Goal: Task Accomplishment & Management: Complete application form

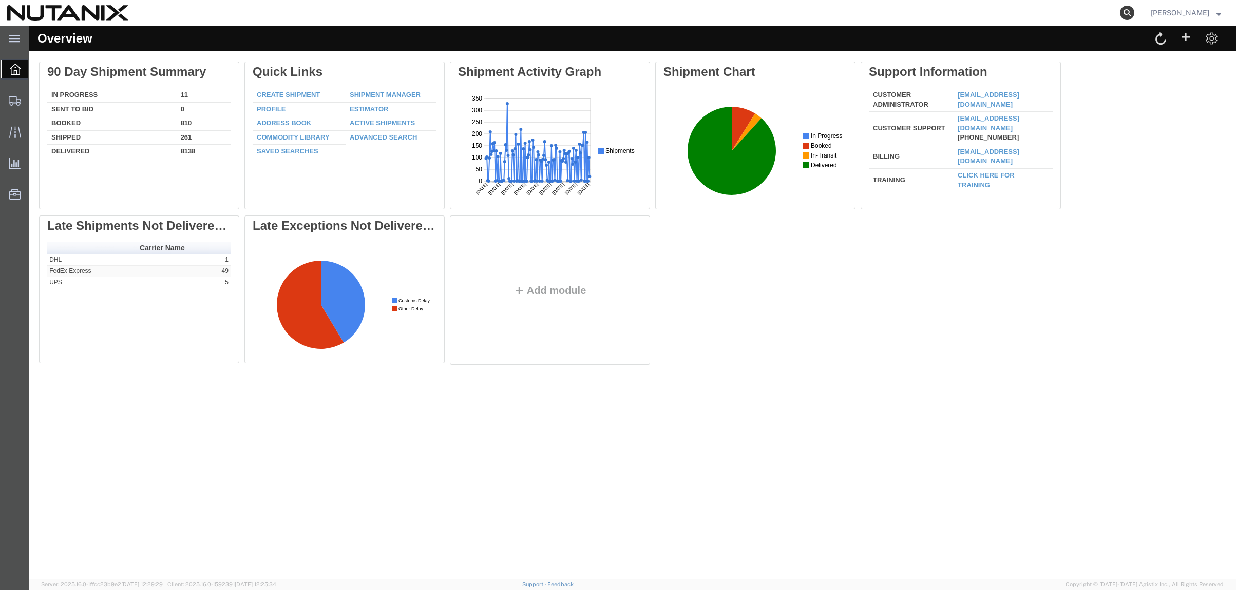
click at [1120, 9] on icon at bounding box center [1127, 13] width 14 height 14
click at [1008, 12] on input "search" at bounding box center [964, 13] width 312 height 25
paste input "391919059041"
type input "391919059041"
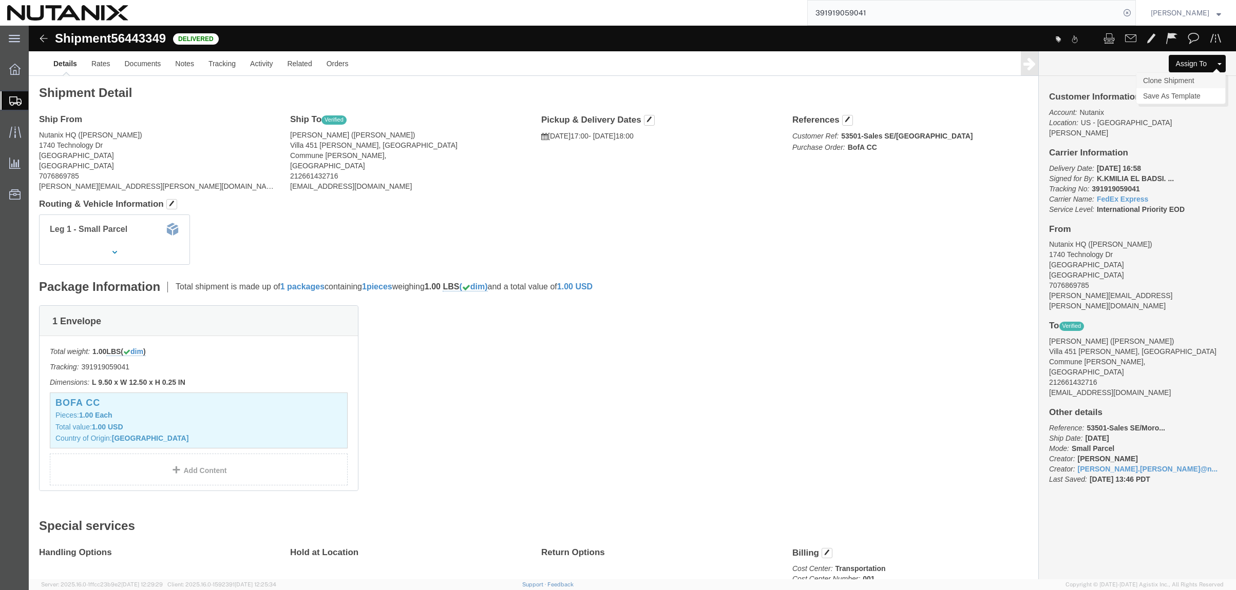
click link "Clone Shipment"
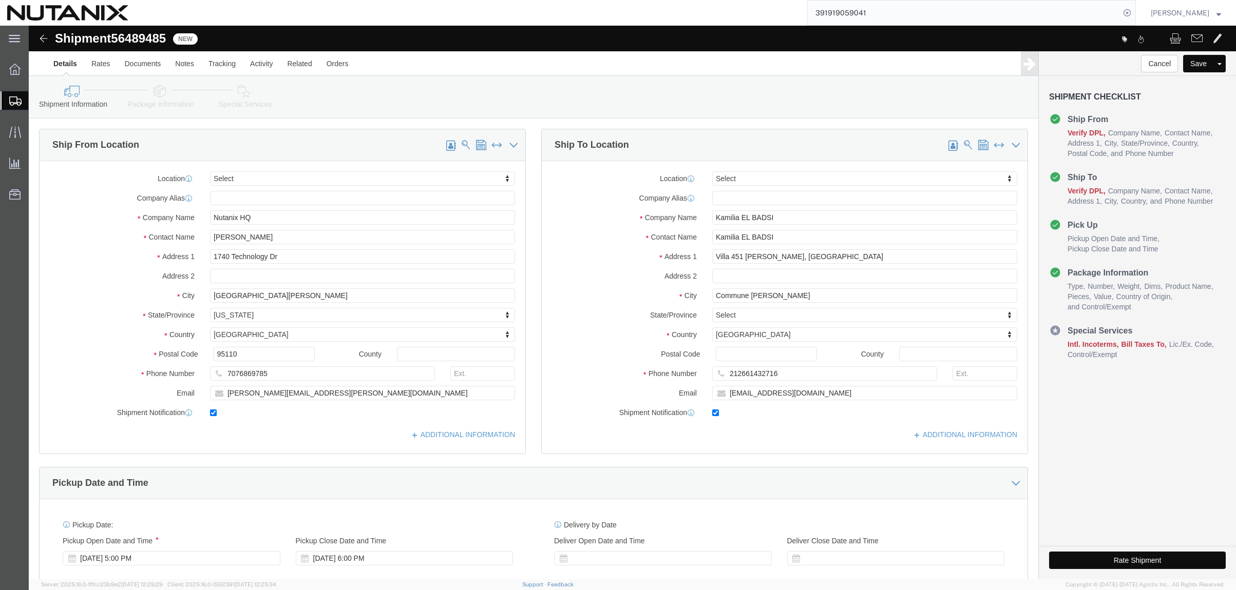
select select
click input "Kamilia EL BADSI"
drag, startPoint x: 765, startPoint y: 188, endPoint x: 420, endPoint y: 200, distance: 345.2
click div "Ship From Location Location My Profile Location [GEOGRAPHIC_DATA] - [GEOGRAPHIC…"
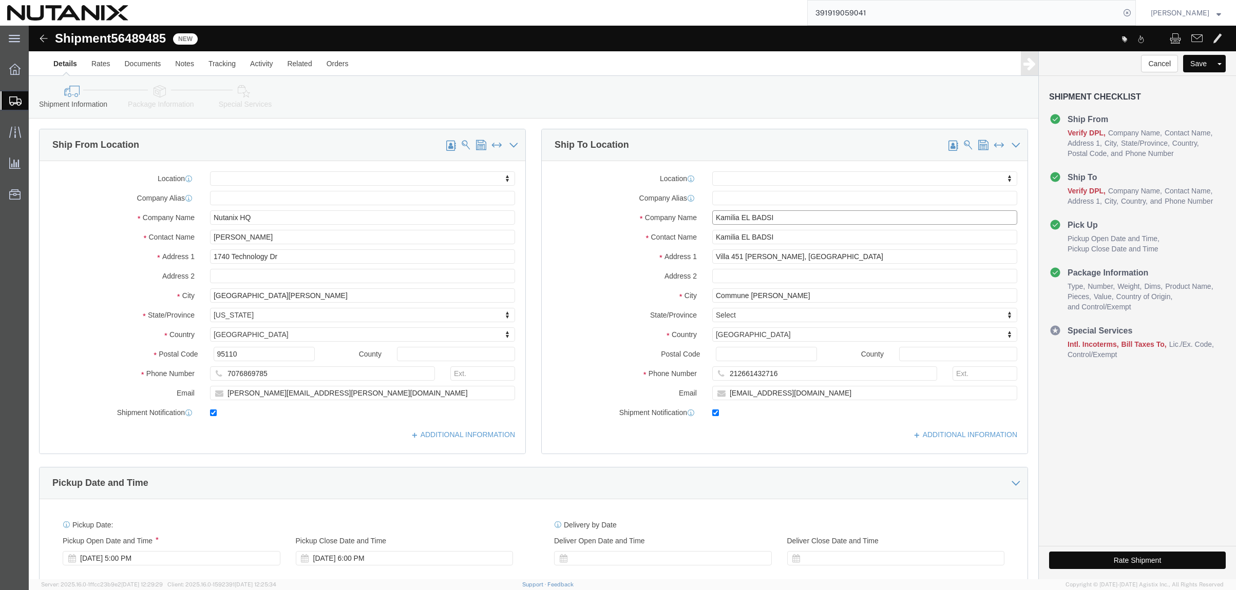
paste input "391919059041"
type input "391919059041"
drag, startPoint x: 749, startPoint y: 192, endPoint x: 506, endPoint y: 178, distance: 243.2
click div "Ship To Location Location My Profile Location [GEOGRAPHIC_DATA] - [GEOGRAPHIC_D…"
click input "text"
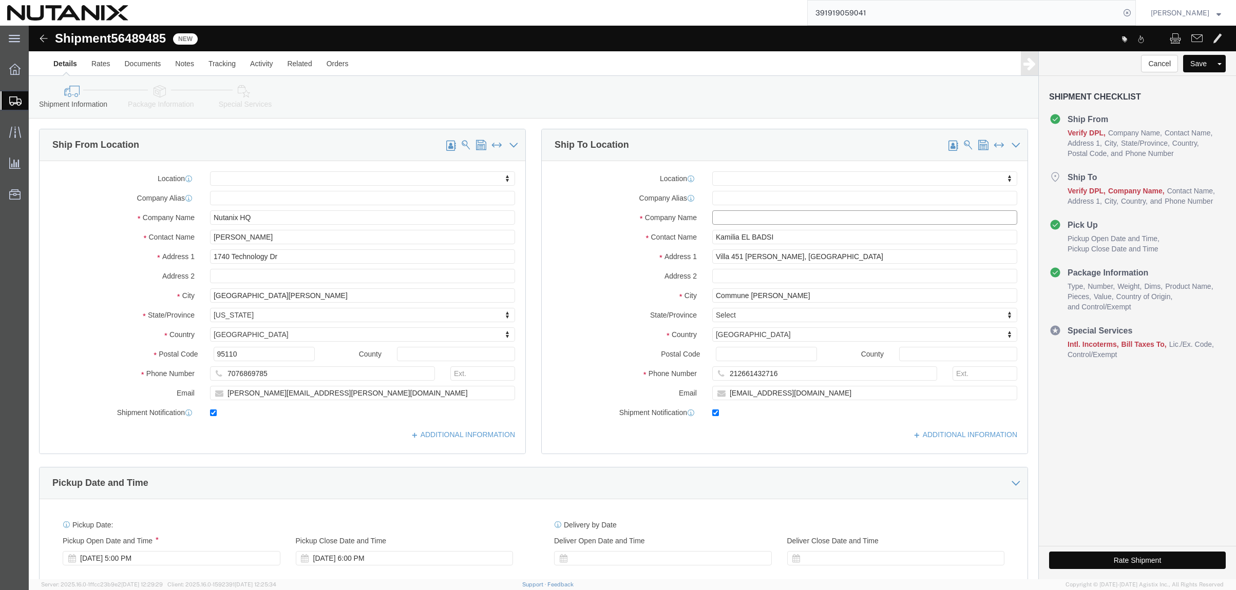
paste input "[PERSON_NAME]"
type input "[PERSON_NAME]"
drag, startPoint x: 748, startPoint y: 210, endPoint x: 660, endPoint y: 203, distance: 88.6
click div "Contact Name [PERSON_NAME]"
paste input "[PERSON_NAME]"
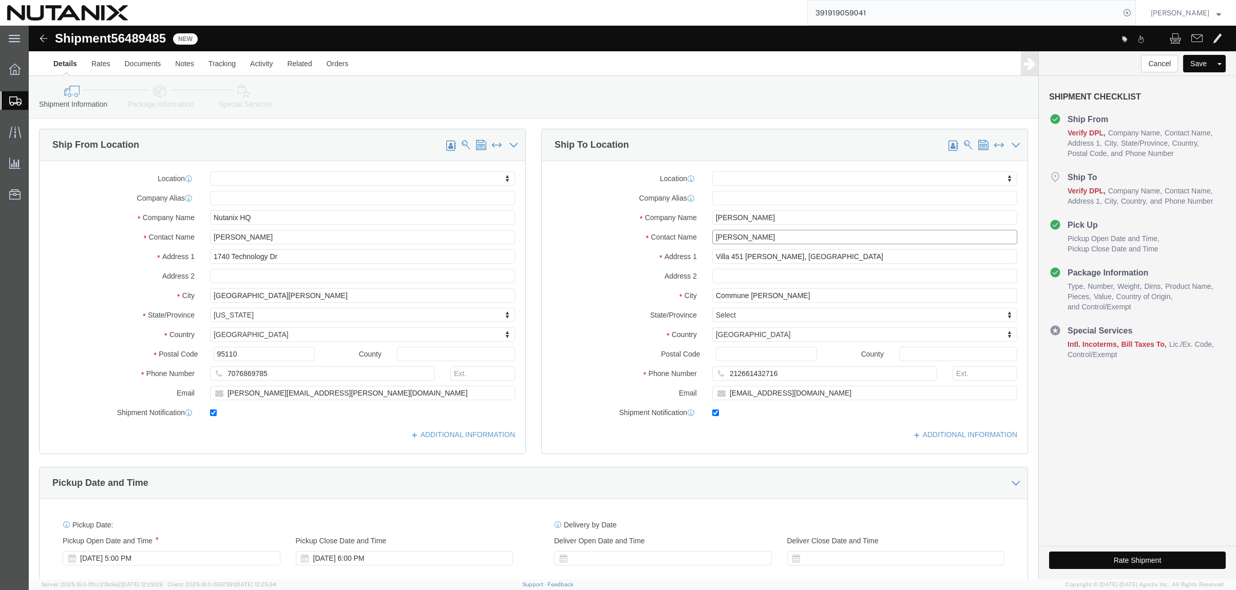
type input "[PERSON_NAME]"
click input "Villa 451 [PERSON_NAME], [GEOGRAPHIC_DATA]"
drag, startPoint x: 793, startPoint y: 235, endPoint x: 528, endPoint y: 210, distance: 266.6
click div "Location My Profile Location [GEOGRAPHIC_DATA] - [GEOGRAPHIC_DATA] [GEOGRAPHIC_…"
paste input "[STREET_ADDRESS][PERSON_NAME]"
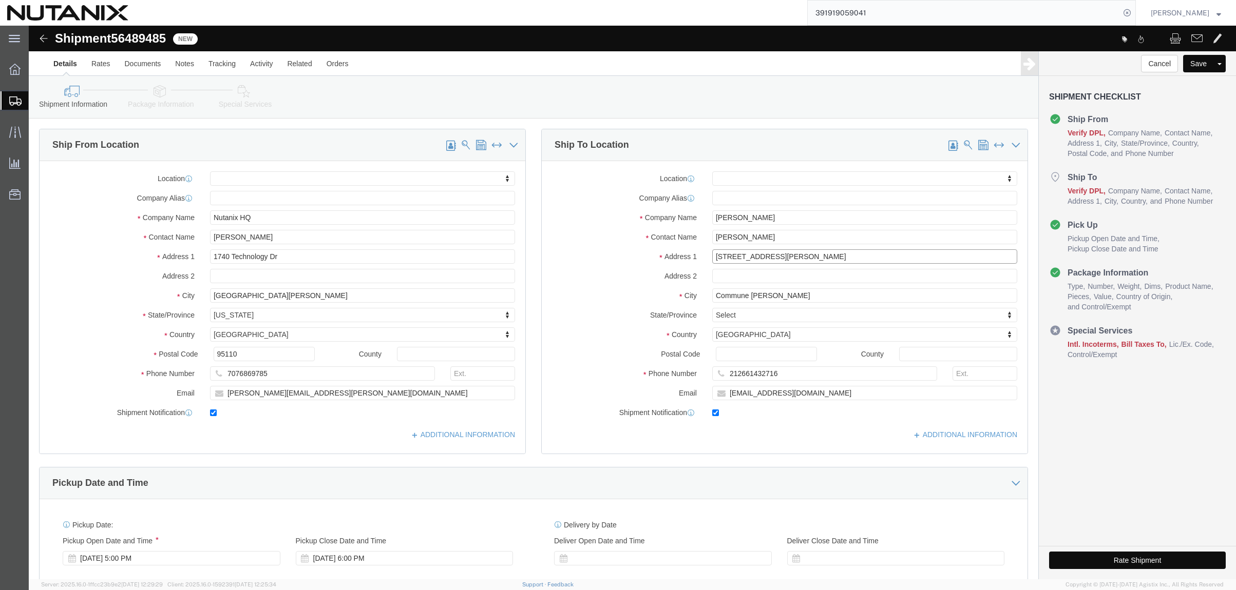
type input "[STREET_ADDRESS][PERSON_NAME]"
select select
drag, startPoint x: 776, startPoint y: 267, endPoint x: 593, endPoint y: 266, distance: 182.8
click div "City Commune [PERSON_NAME]"
paste input "St. [PERSON_NAME]"
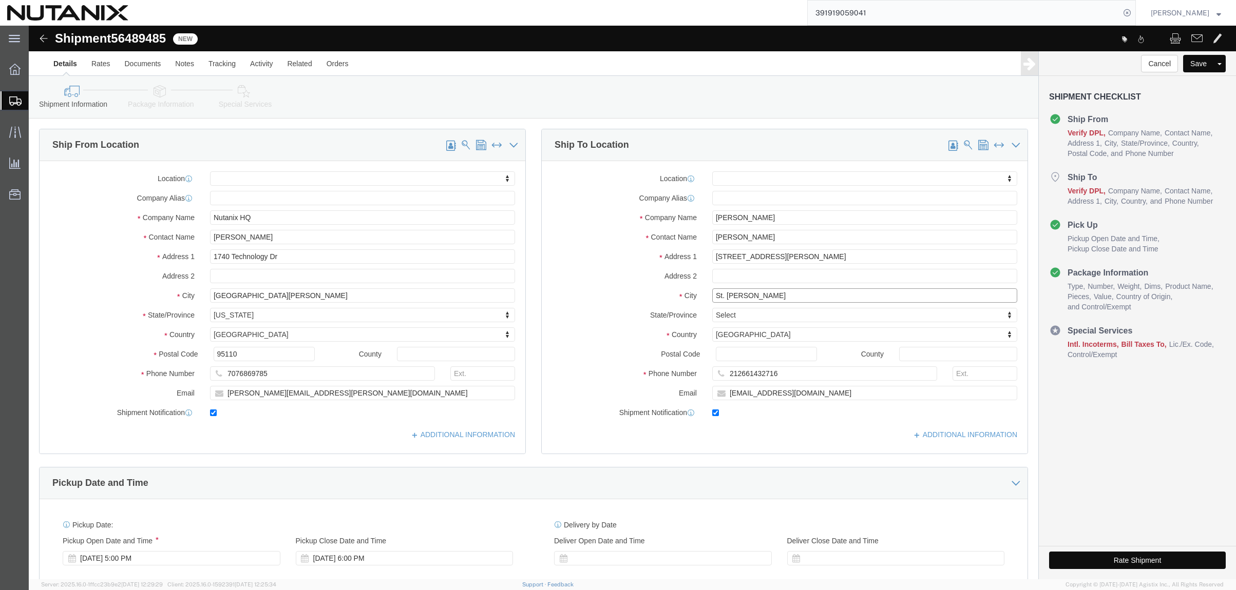
type input "St. [PERSON_NAME]"
select select
type input "u"
type input "united s"
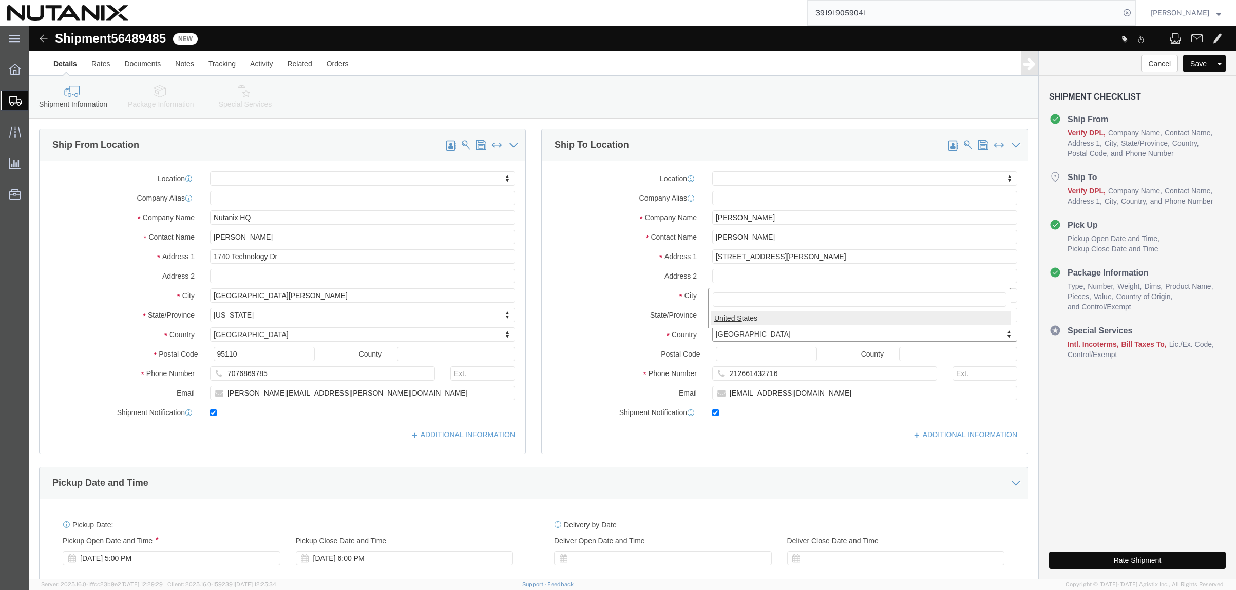
select select
select select "US"
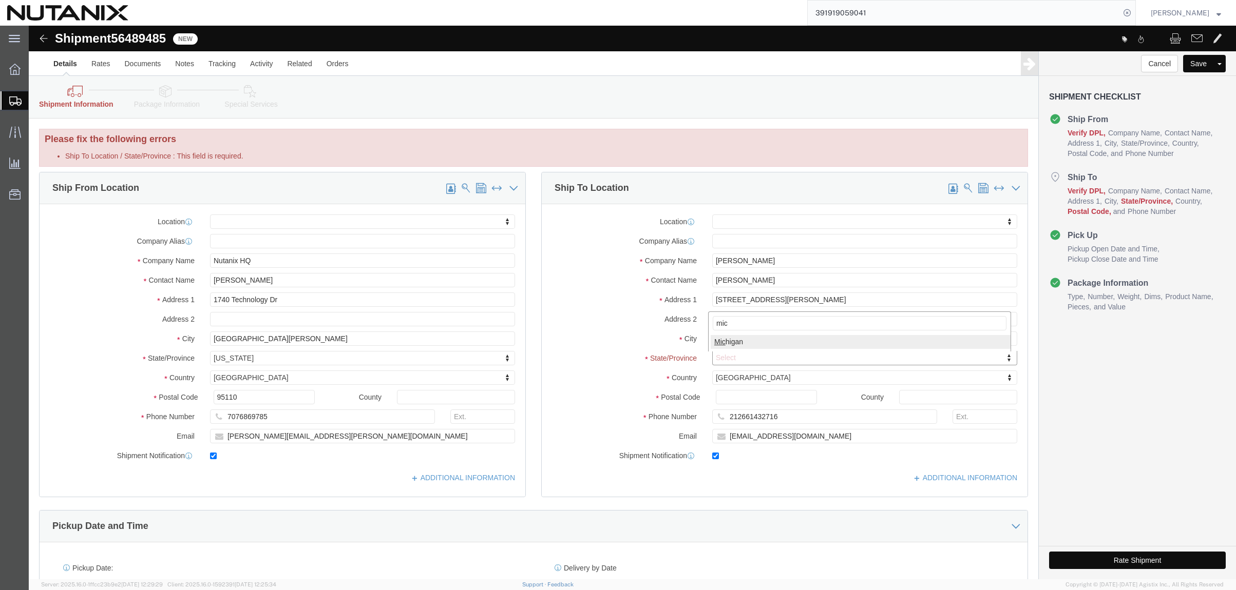
type input "mich"
select select
select select "MI"
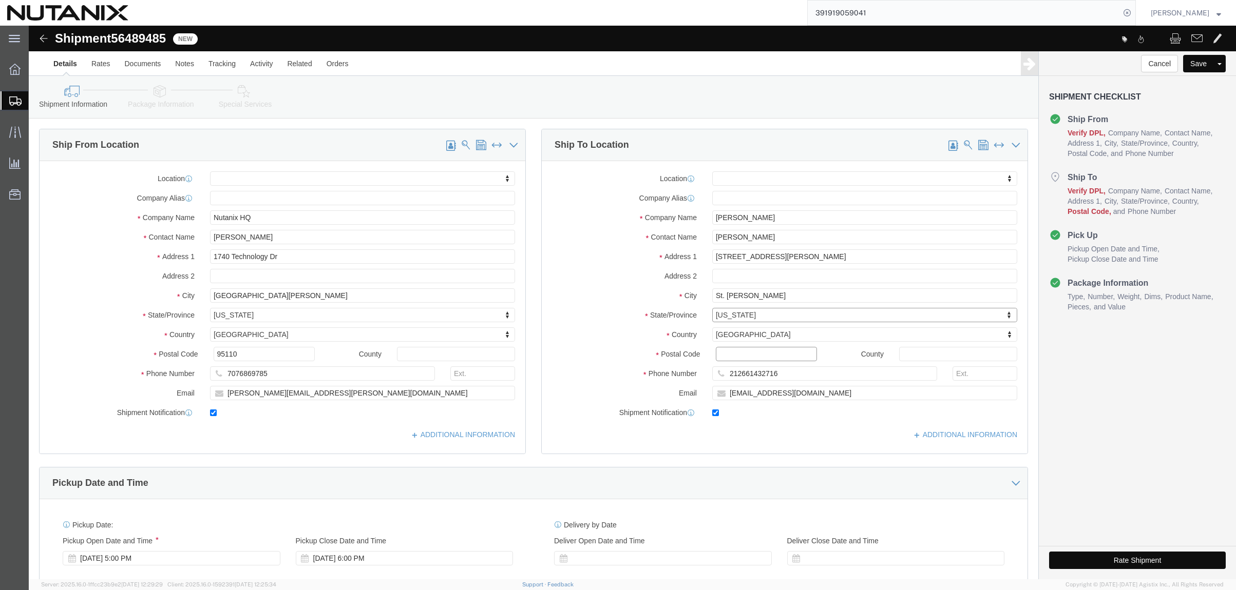
click input "Postal Code"
paste input "49085"
type input "49085"
select select
click div "Pickup Date and Time"
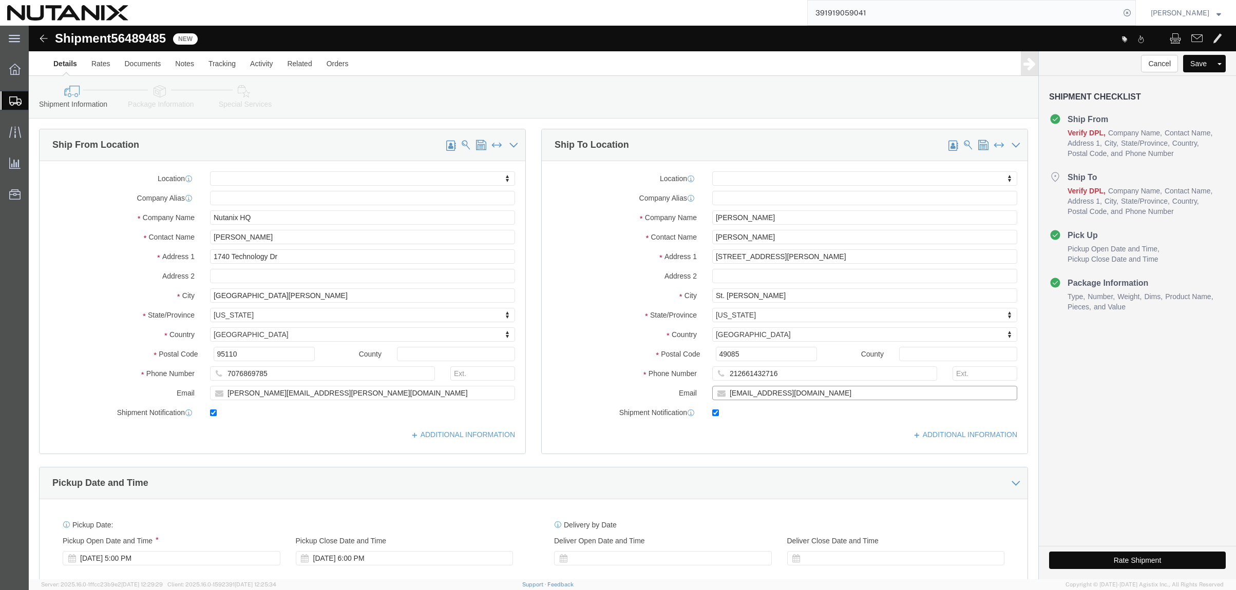
drag, startPoint x: 815, startPoint y: 367, endPoint x: 421, endPoint y: 341, distance: 395.1
click div "Ship From Location Location My Profile Location [GEOGRAPHIC_DATA] - [GEOGRAPHIC…"
paste input "[PERSON_NAME].[PERSON_NAME]"
type input "[PERSON_NAME][EMAIL_ADDRESS][PERSON_NAME][DOMAIN_NAME]"
drag, startPoint x: 183, startPoint y: 348, endPoint x: 56, endPoint y: 342, distance: 127.4
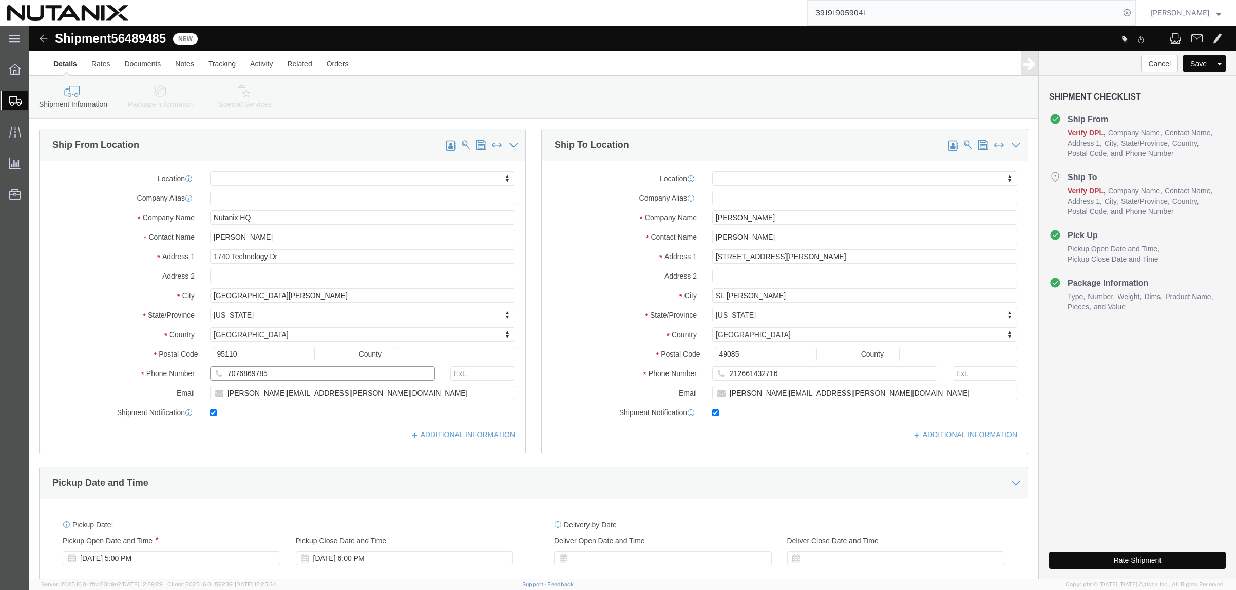
click div "Phone Number 7076869785"
drag, startPoint x: 767, startPoint y: 348, endPoint x: 773, endPoint y: 327, distance: 21.9
click div "Ship To Location Location My Profile Location [GEOGRAPHIC_DATA] - [GEOGRAPHIC_D…"
paste input "7076869785"
type input "7076869785"
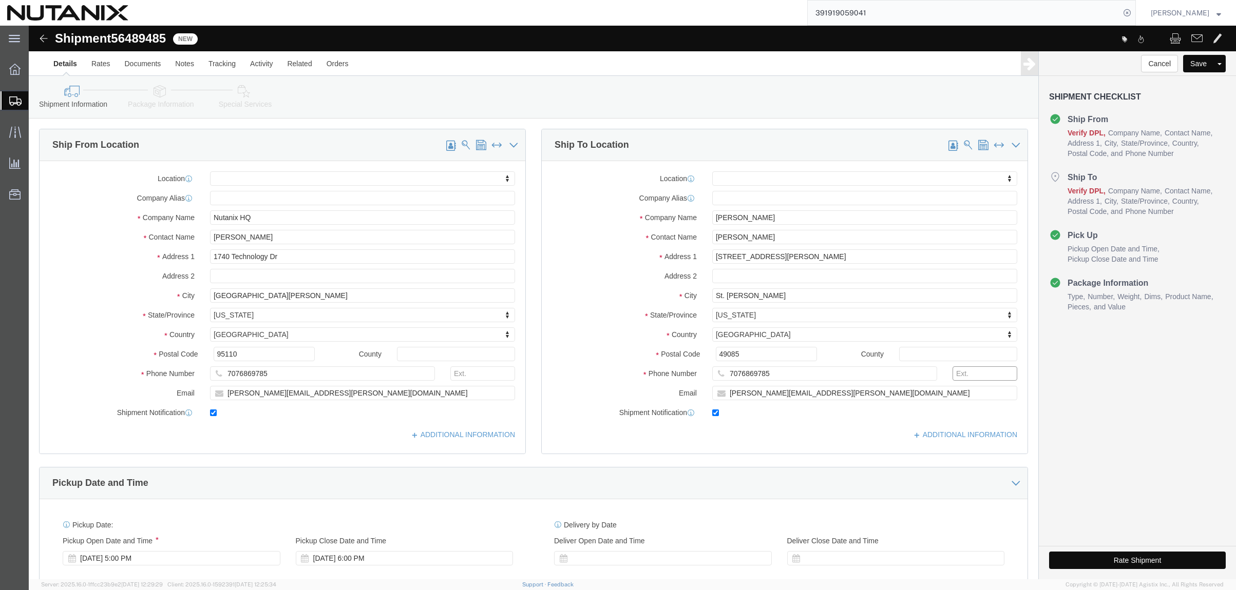
click input "text"
type input "3025"
click div "Pickup Date and Time"
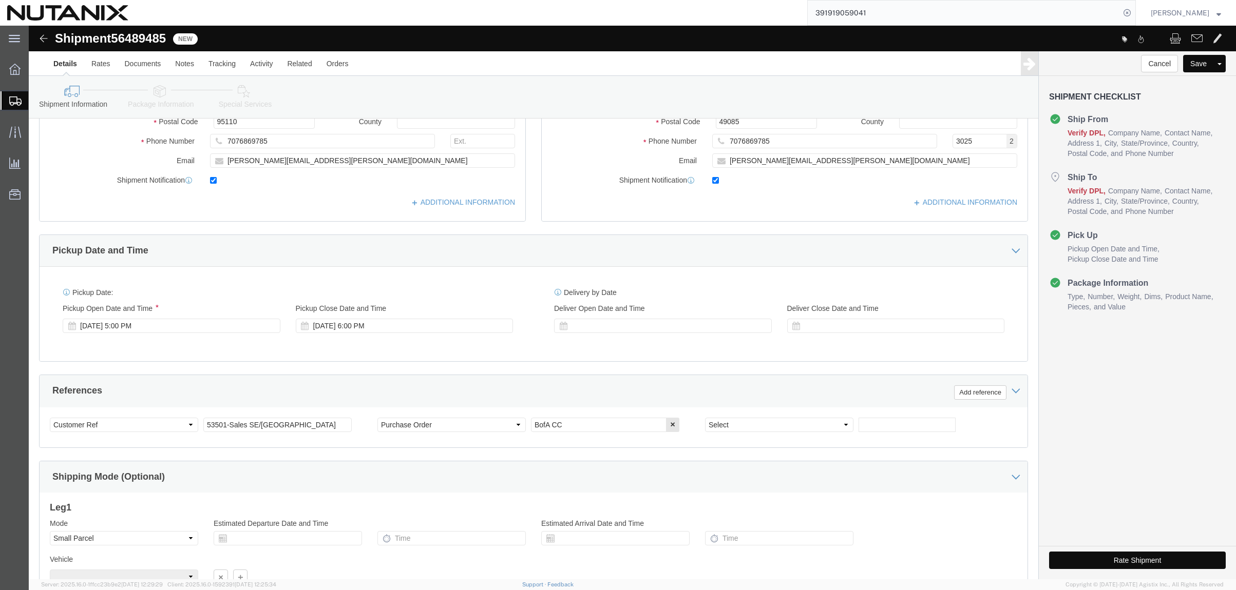
scroll to position [257, 0]
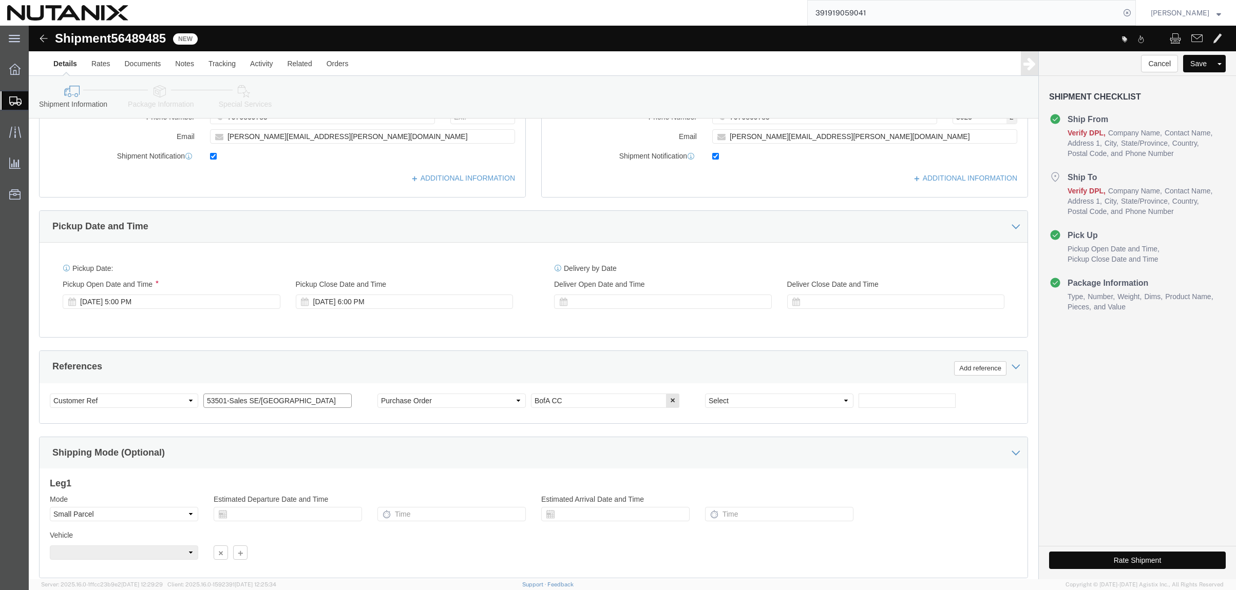
drag, startPoint x: 303, startPoint y: 377, endPoint x: 8, endPoint y: 335, distance: 298.7
click div "Please fix the following errors Ship To Location / State/Province : This field …"
type input "40001"
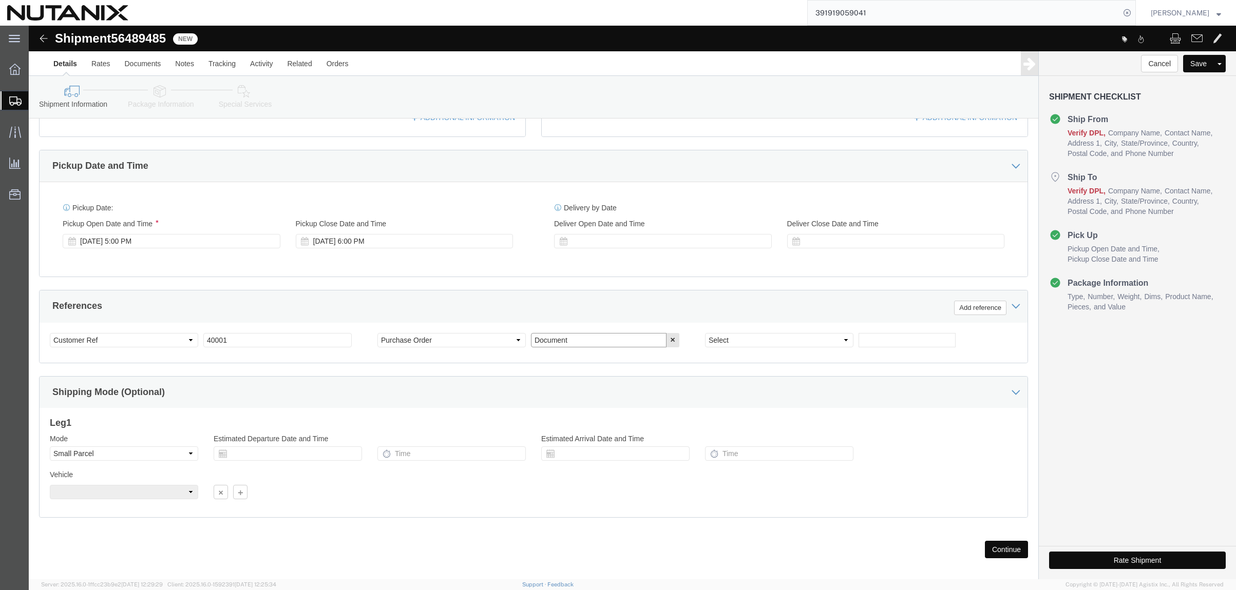
scroll to position [328, 0]
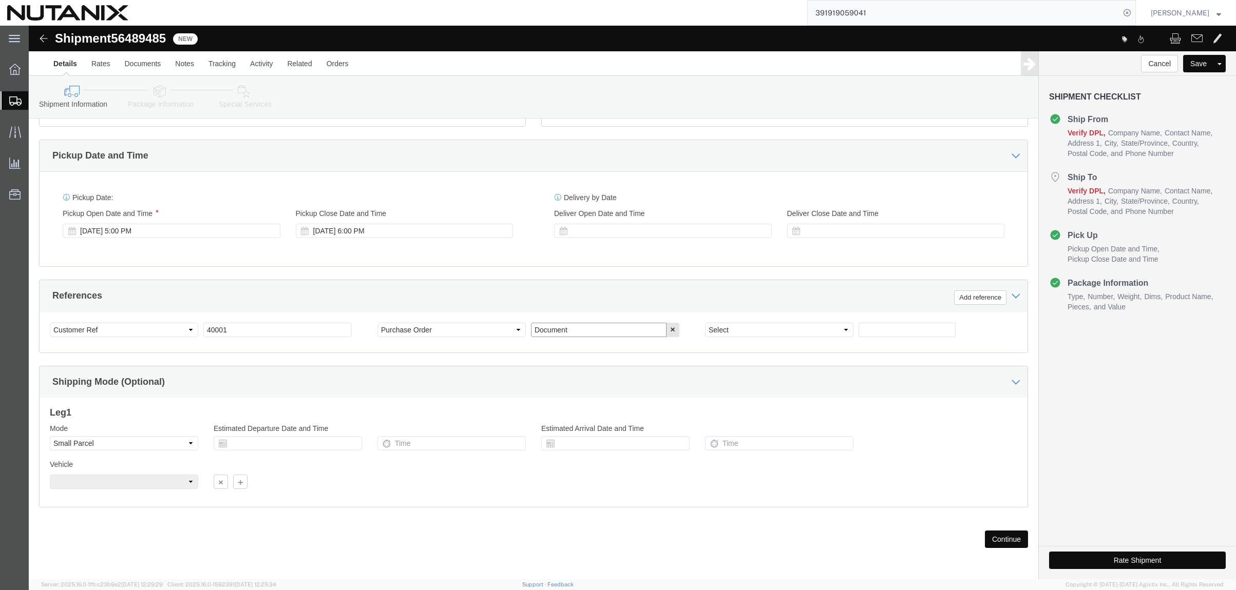
type input "Document"
click button "Continue"
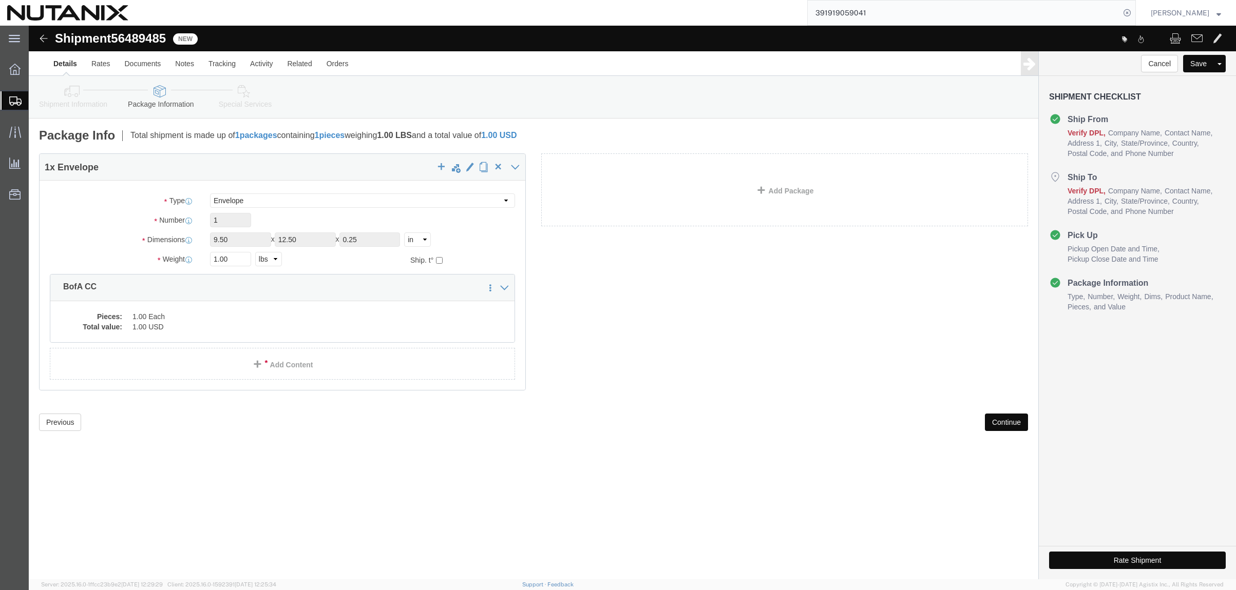
click button "Continue"
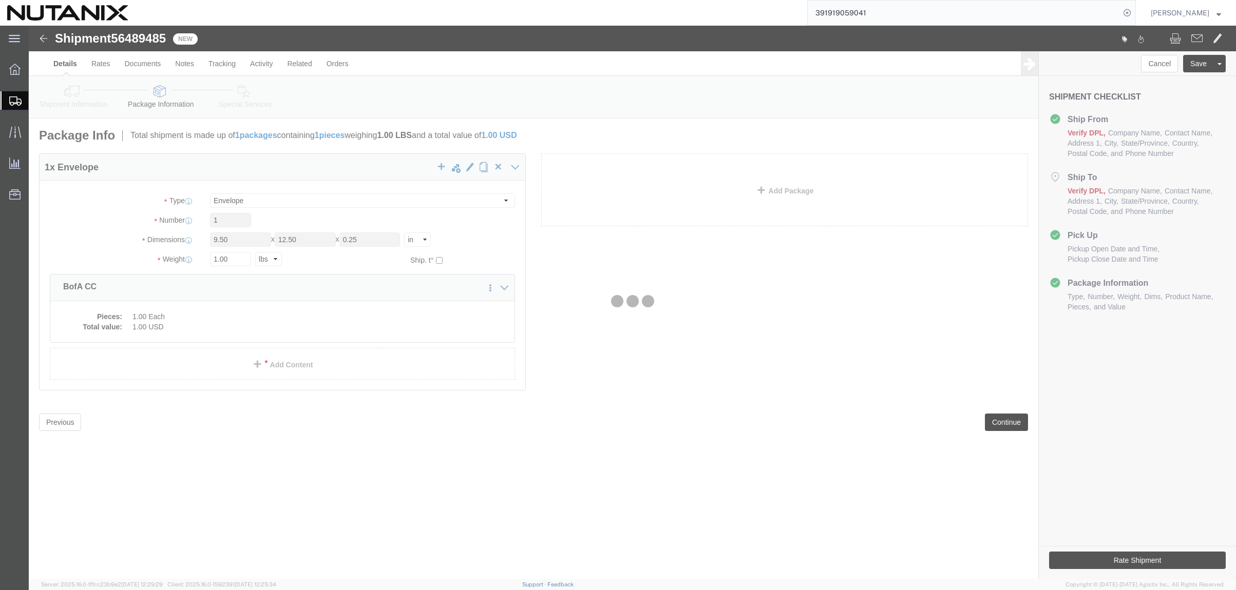
select select
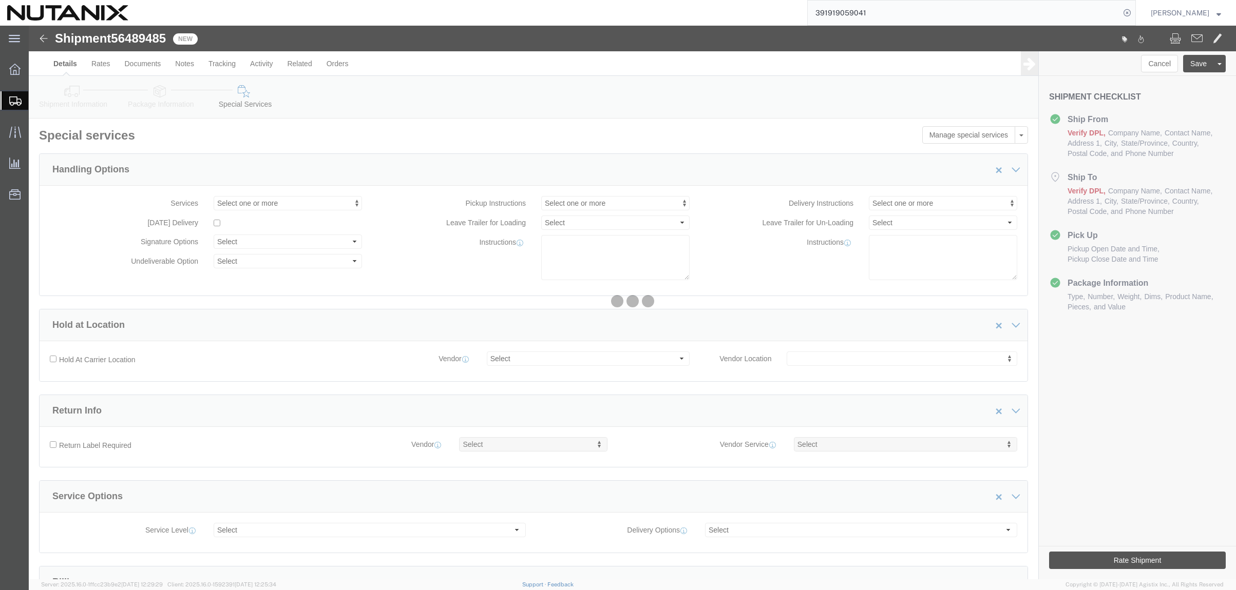
select select "COSTCENTER"
select select "48694"
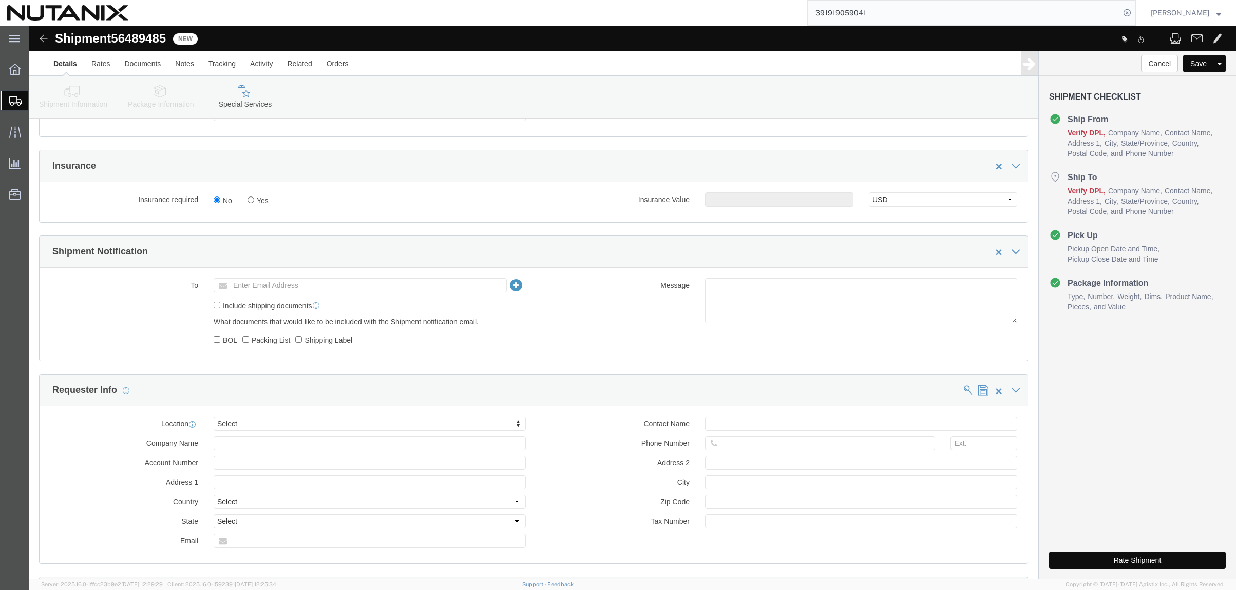
scroll to position [616, 0]
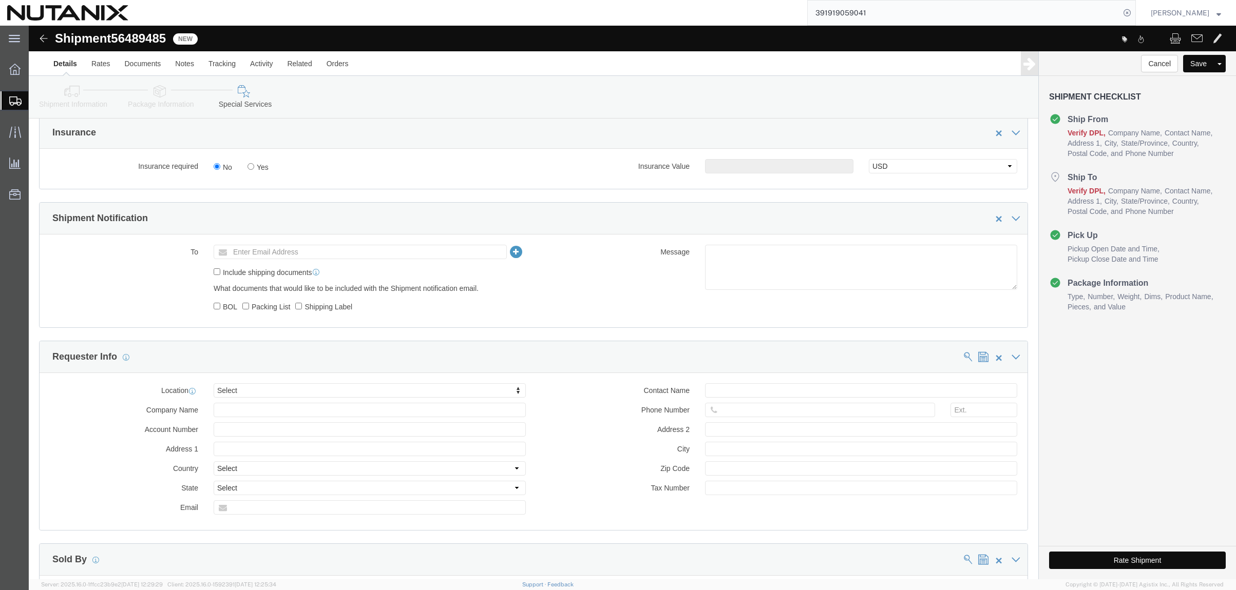
click button "Rate Shipment"
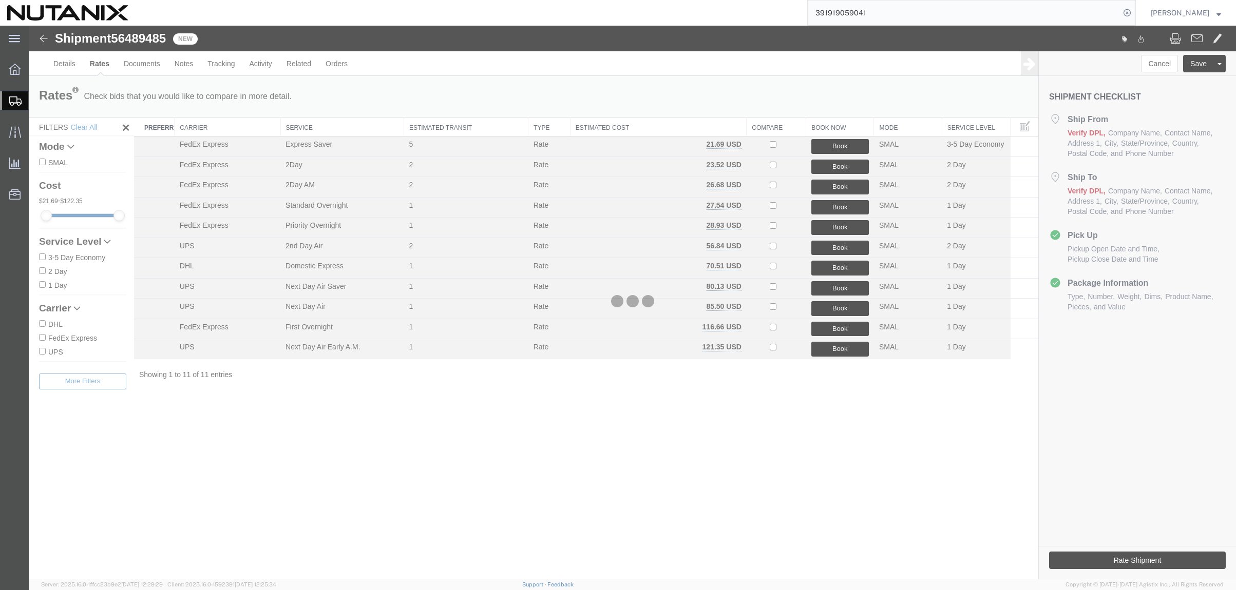
scroll to position [0, 0]
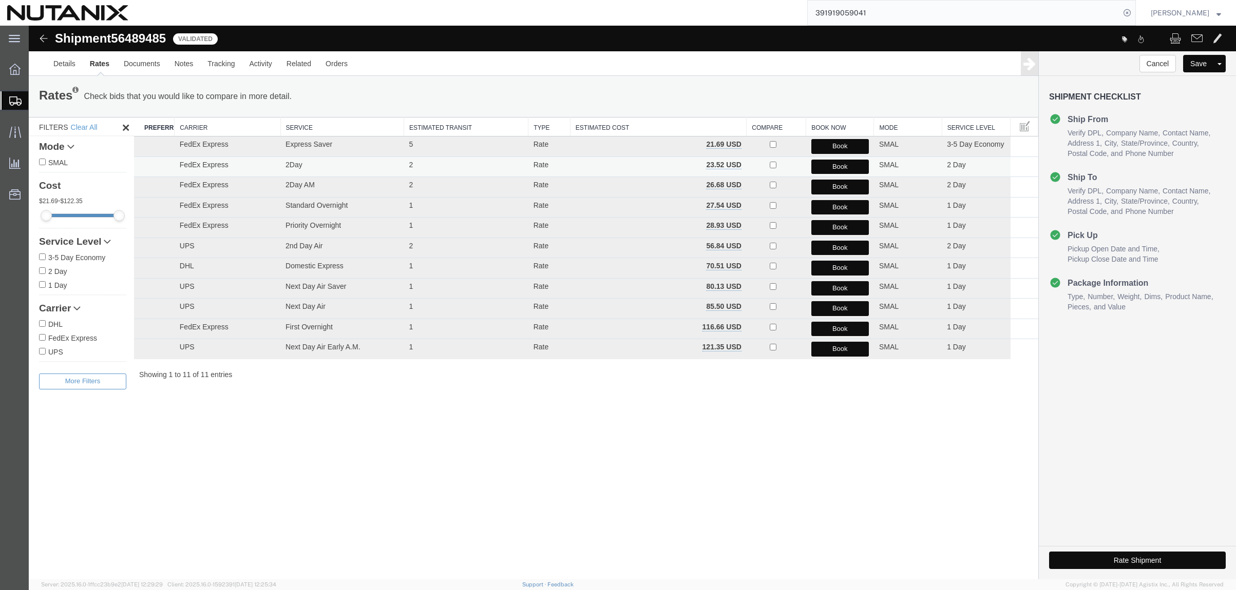
click at [820, 167] on button "Book" at bounding box center [839, 167] width 57 height 15
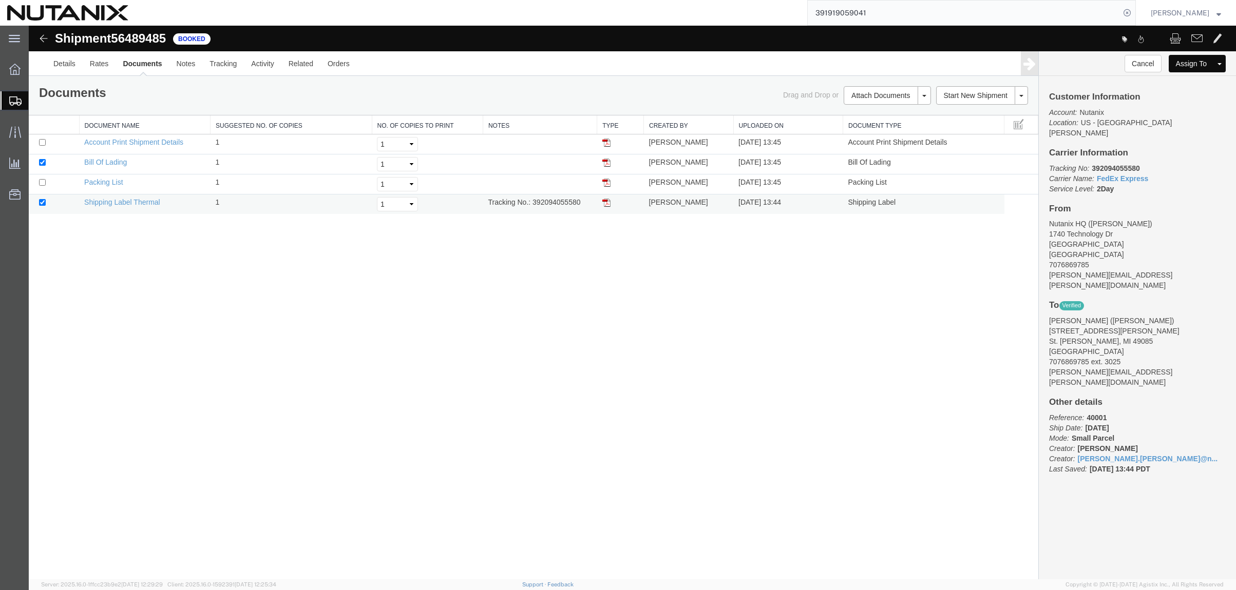
click at [607, 203] on img at bounding box center [606, 203] width 8 height 8
